Goal: Browse casually

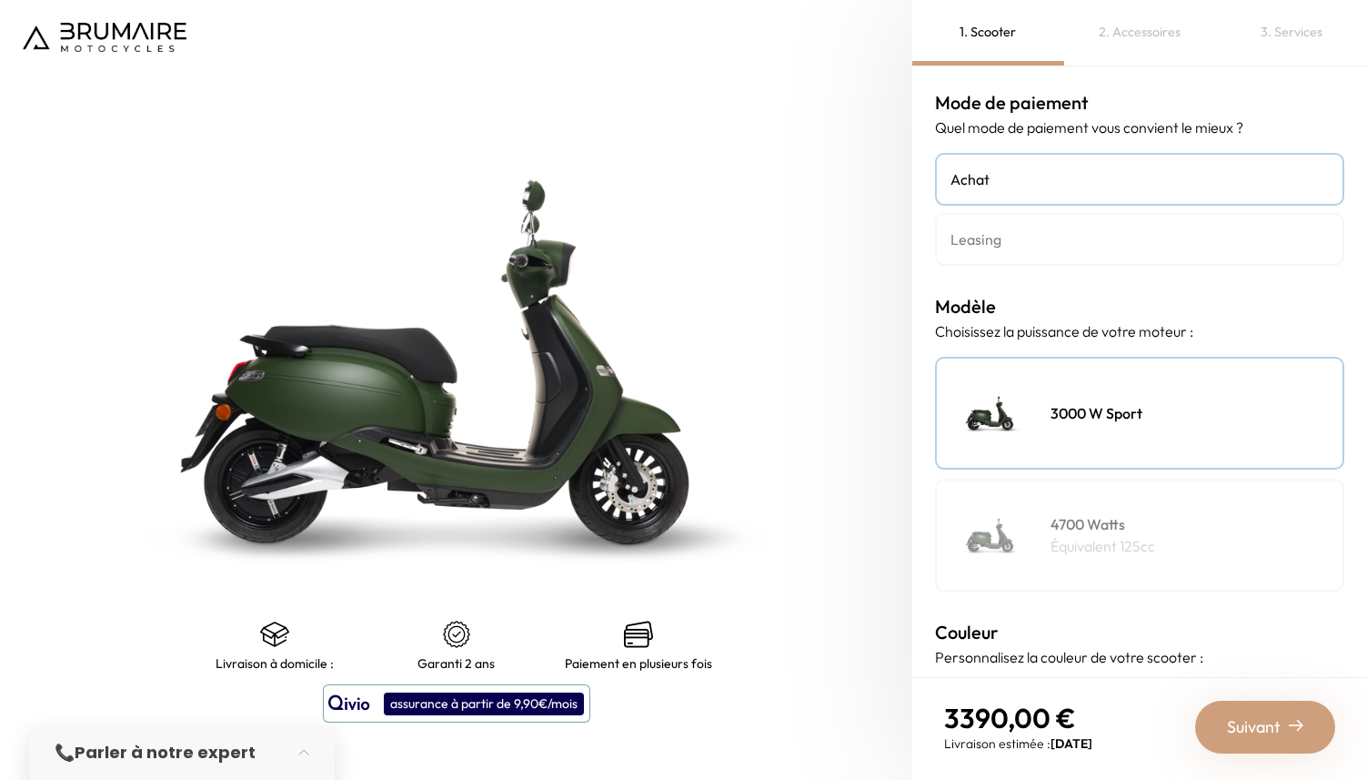
click at [1076, 533] on h4 "4700 Watts" at bounding box center [1103, 524] width 105 height 22
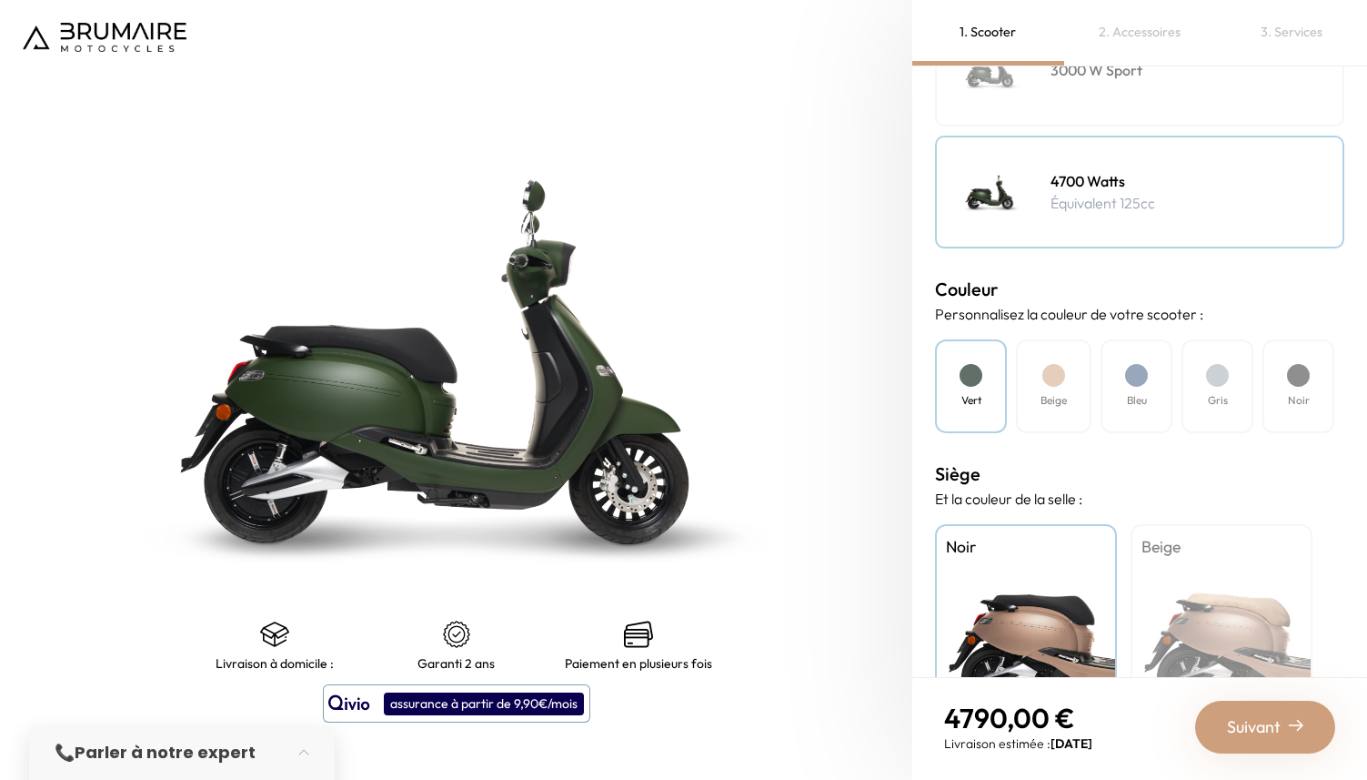
scroll to position [440, 0]
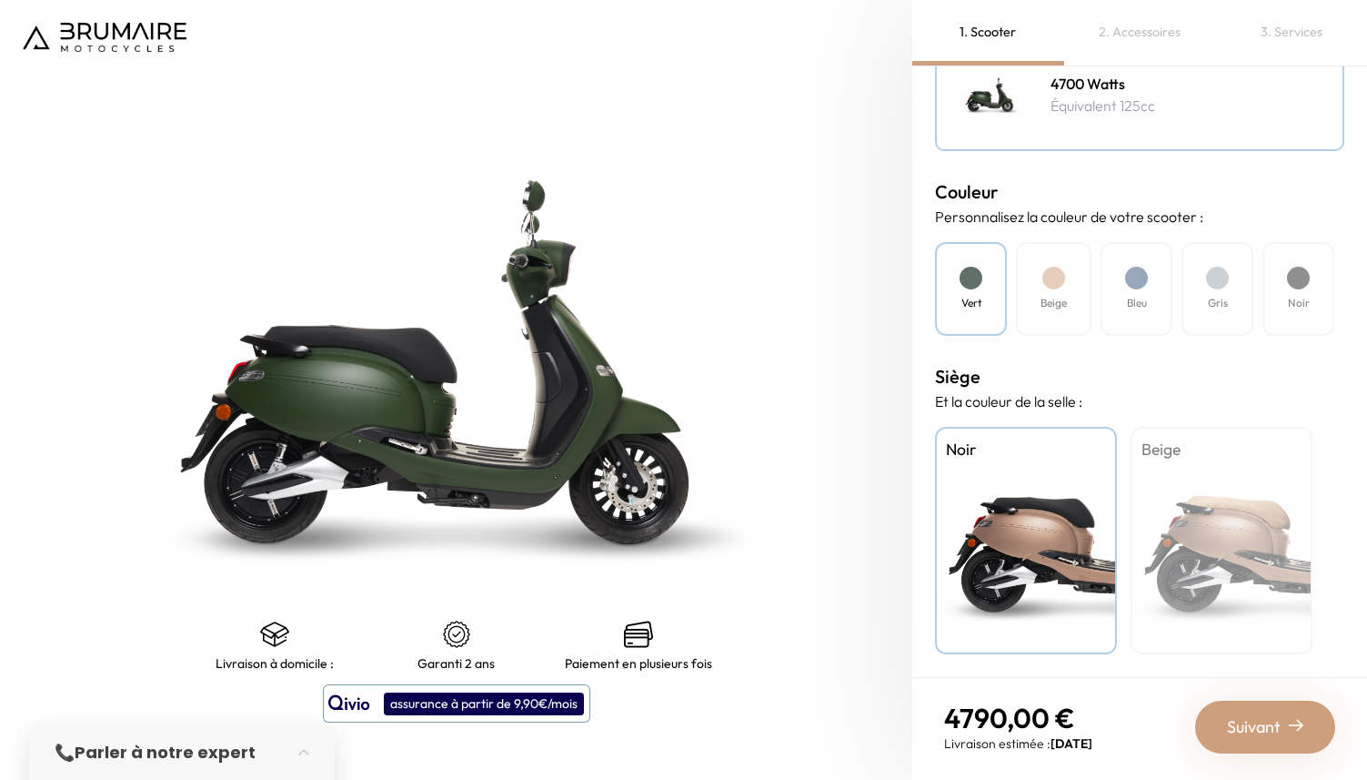
click at [1297, 287] on div at bounding box center [1298, 278] width 23 height 23
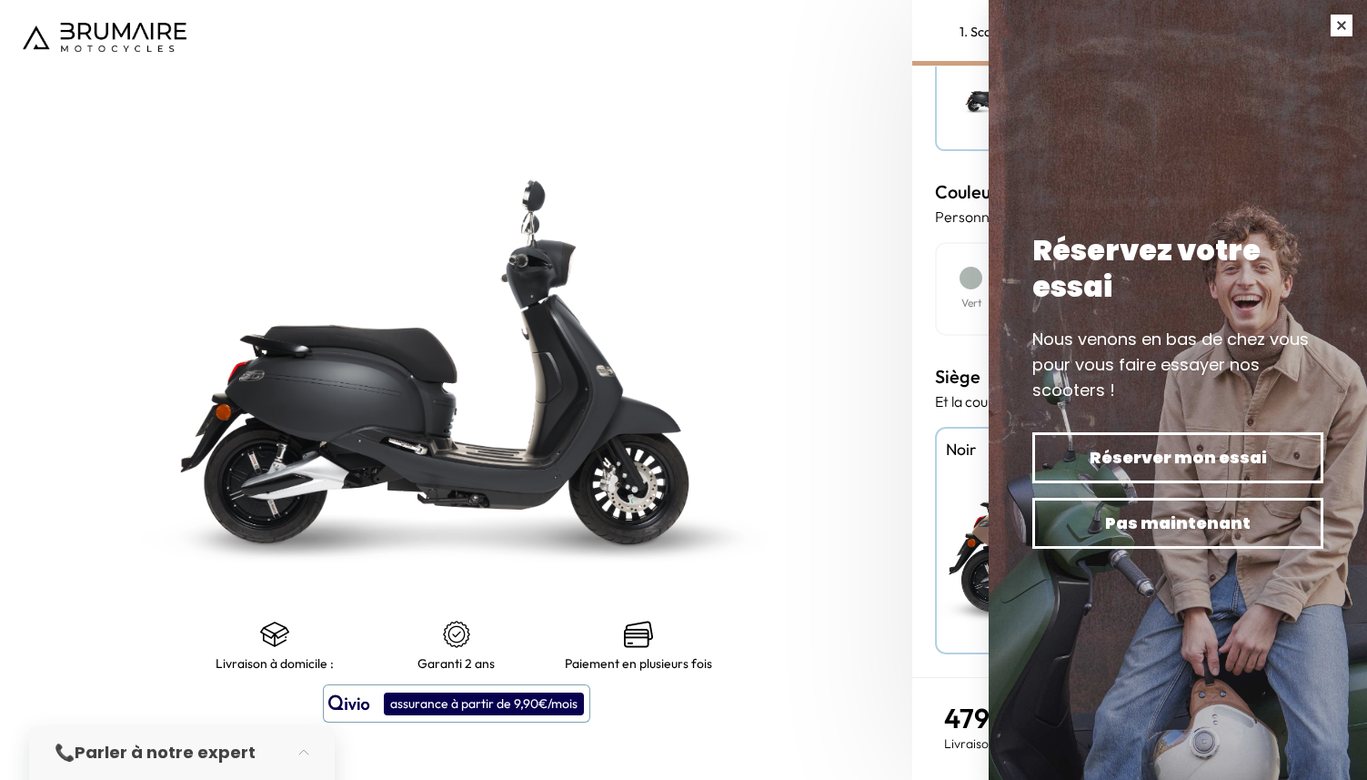
click at [1342, 31] on button "button" at bounding box center [1342, 25] width 51 height 51
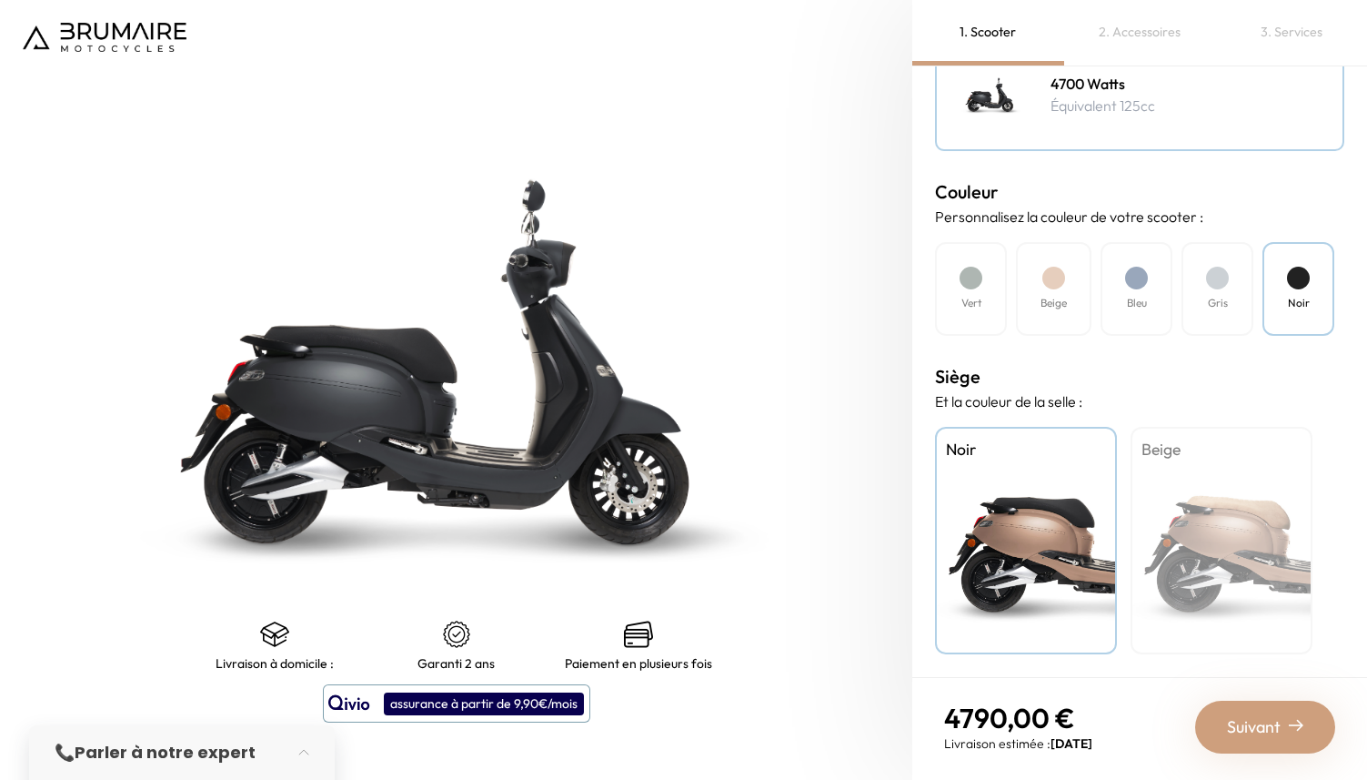
click at [1264, 732] on span "Suivant" at bounding box center [1254, 726] width 54 height 25
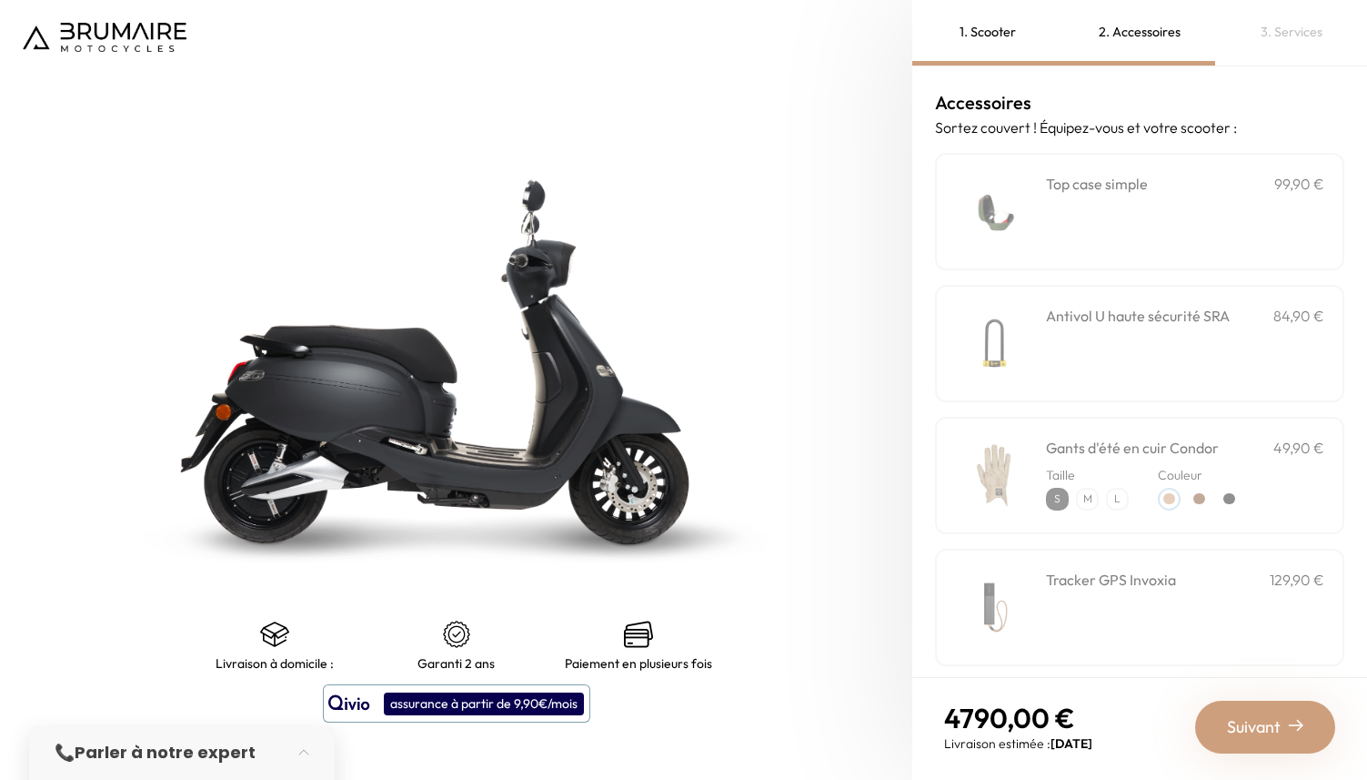
click at [1085, 208] on div "**********" at bounding box center [1185, 211] width 278 height 77
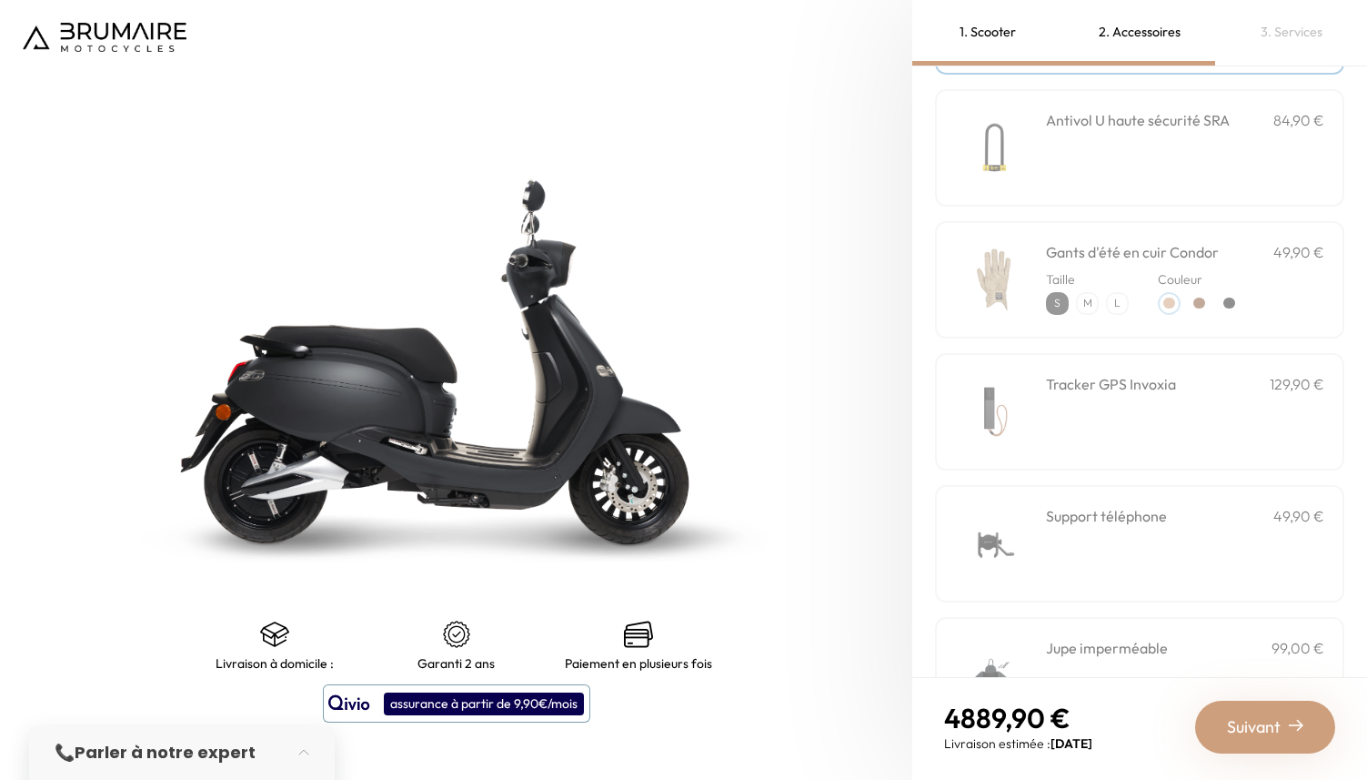
scroll to position [199, 0]
click at [1107, 392] on div "Tracker GPS Invoxia 129,90 €" at bounding box center [1185, 407] width 278 height 77
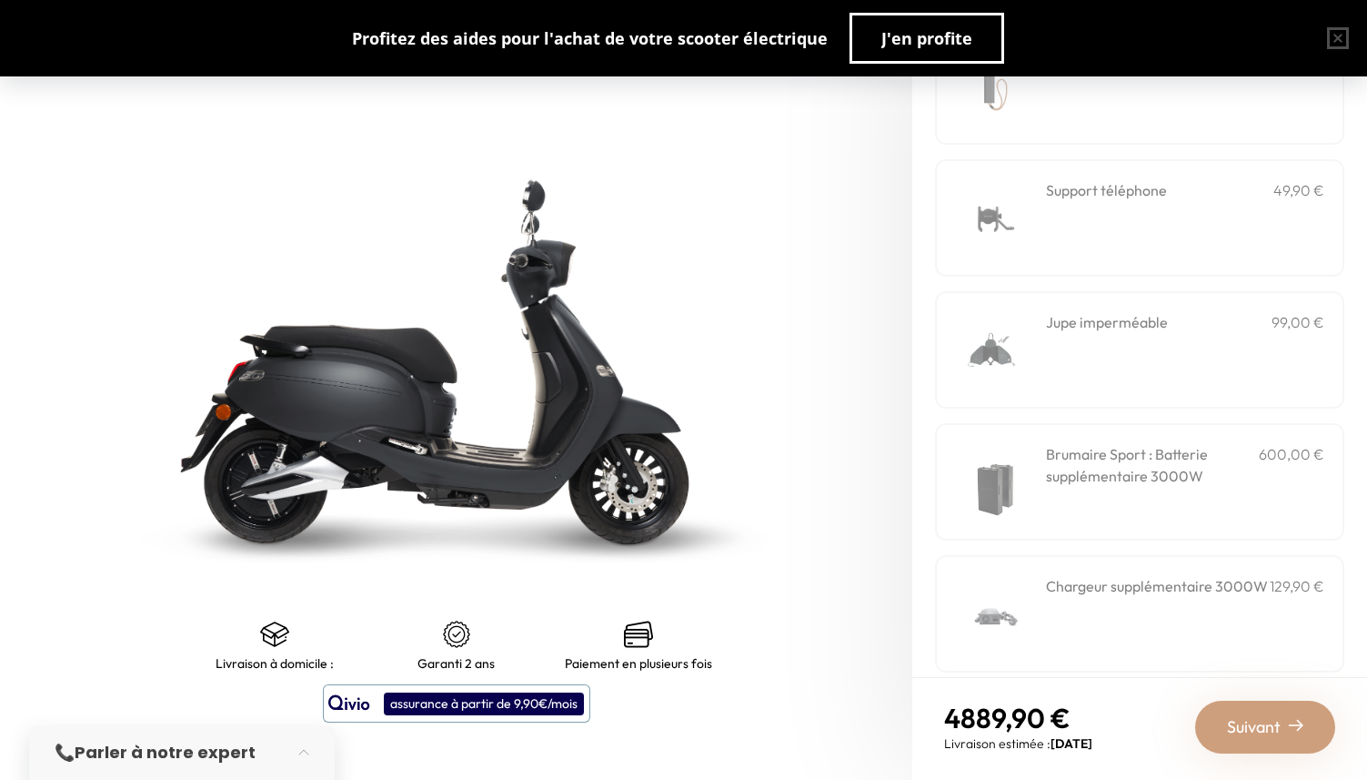
scroll to position [540, 0]
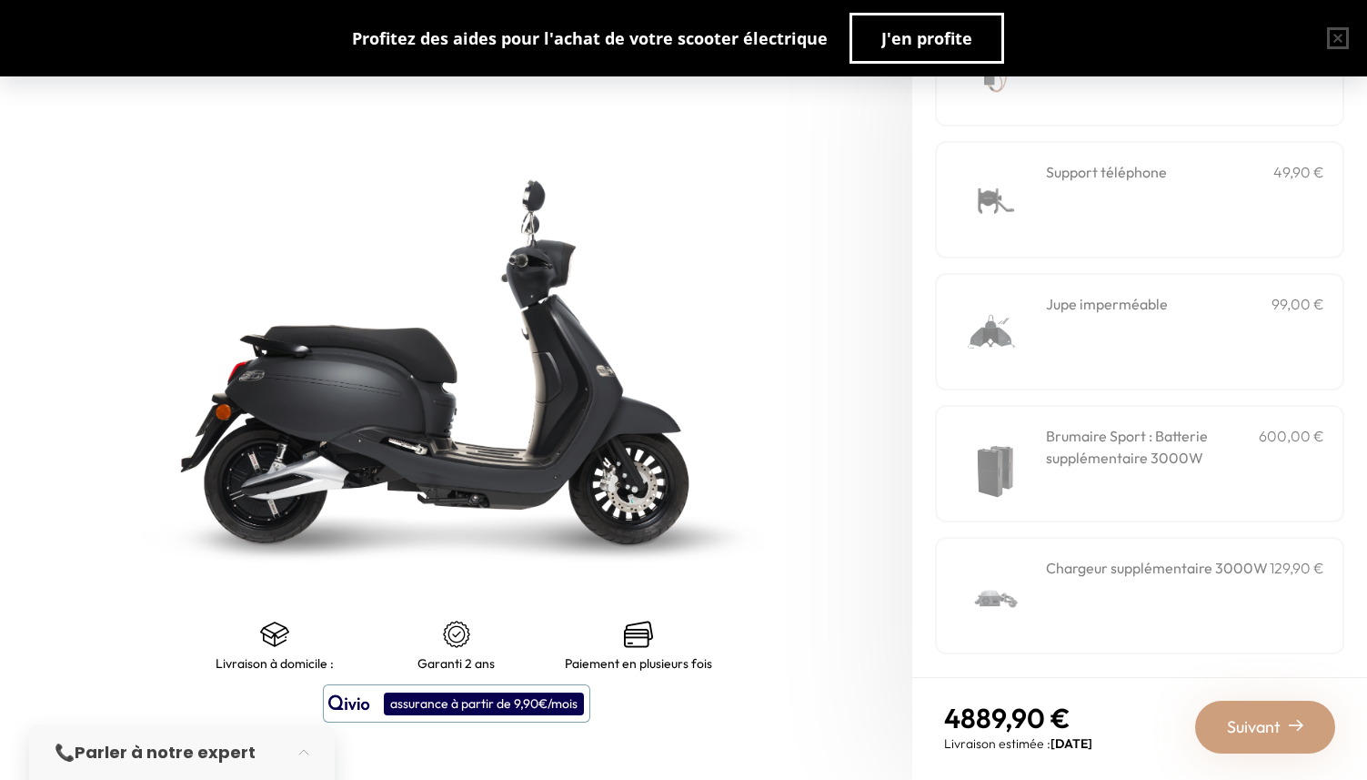
click at [1235, 725] on span "Suivant" at bounding box center [1254, 726] width 54 height 25
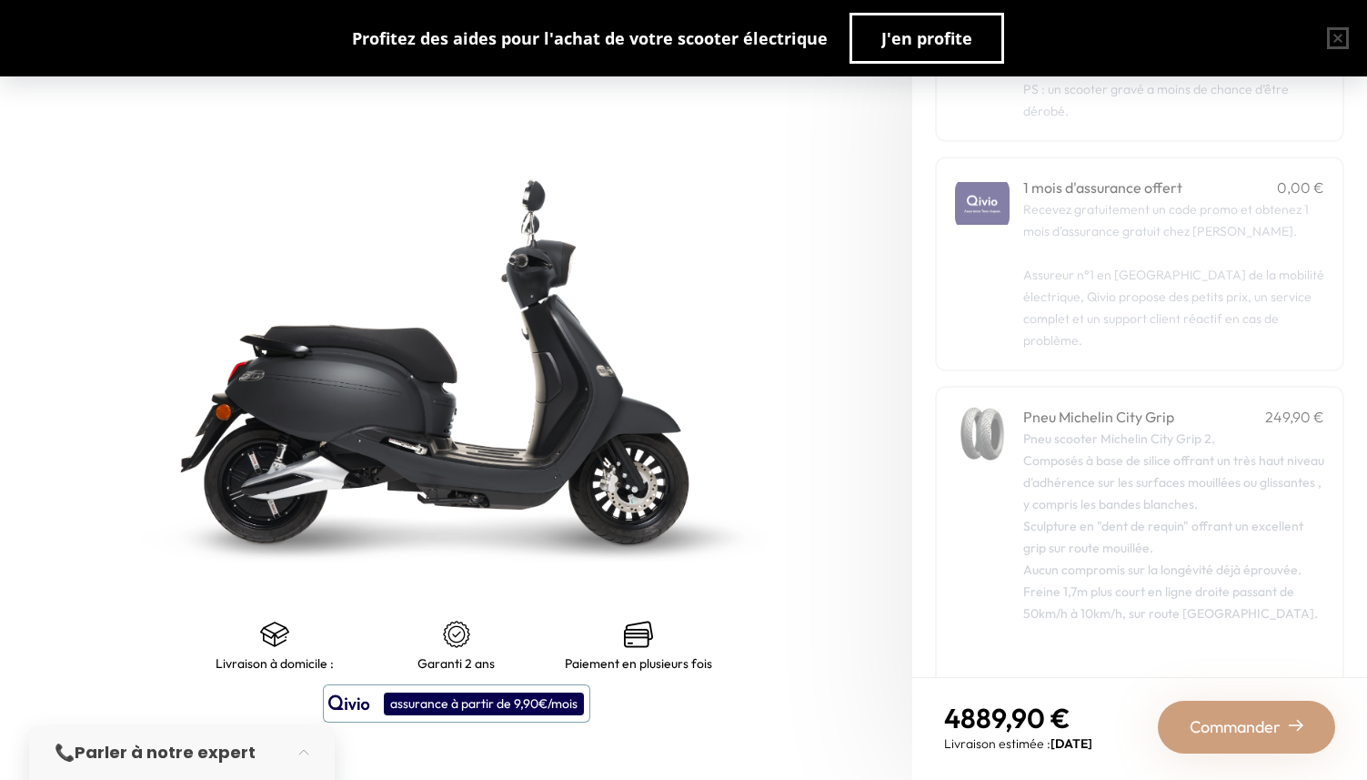
scroll to position [216, 0]
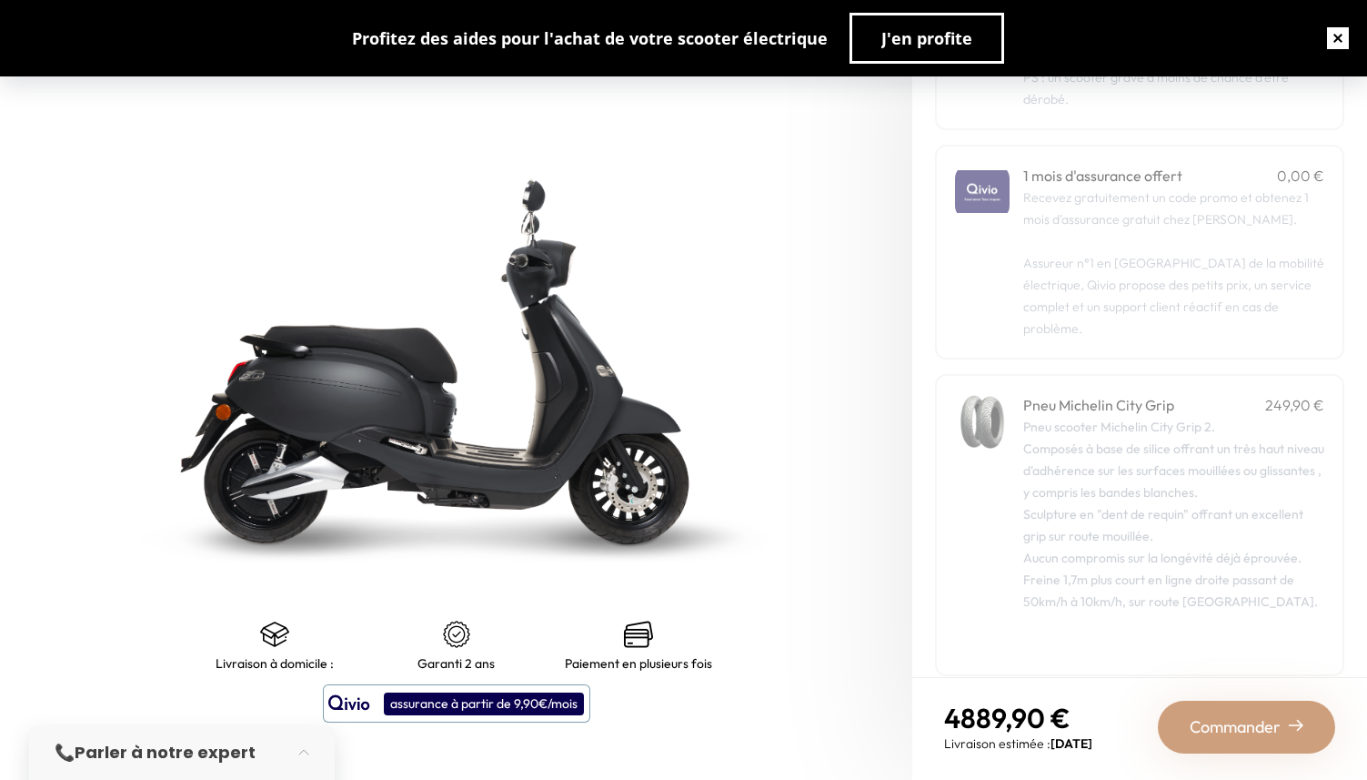
click at [1333, 39] on button "button" at bounding box center [1338, 38] width 58 height 58
